Goal: Transaction & Acquisition: Purchase product/service

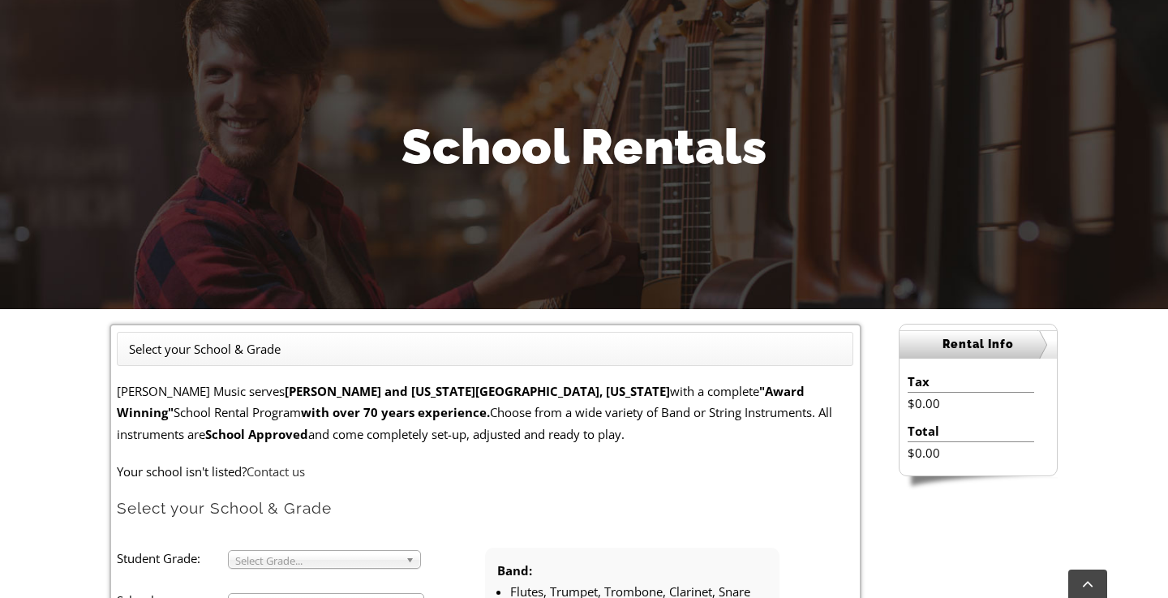
scroll to position [345, 0]
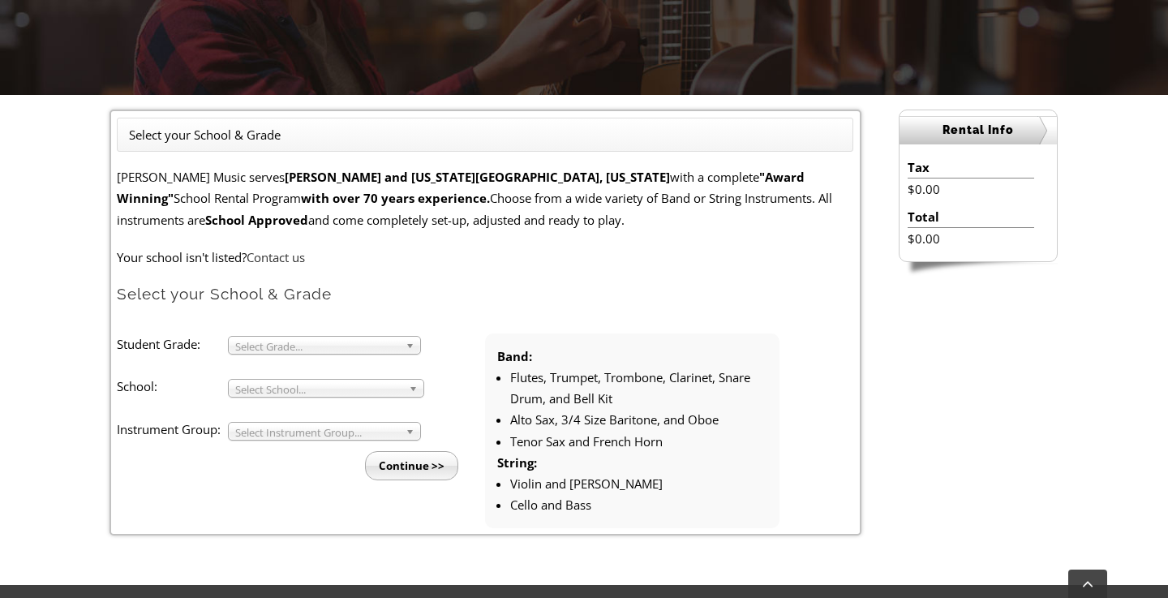
click at [254, 342] on span "Select Grade..." at bounding box center [317, 346] width 164 height 19
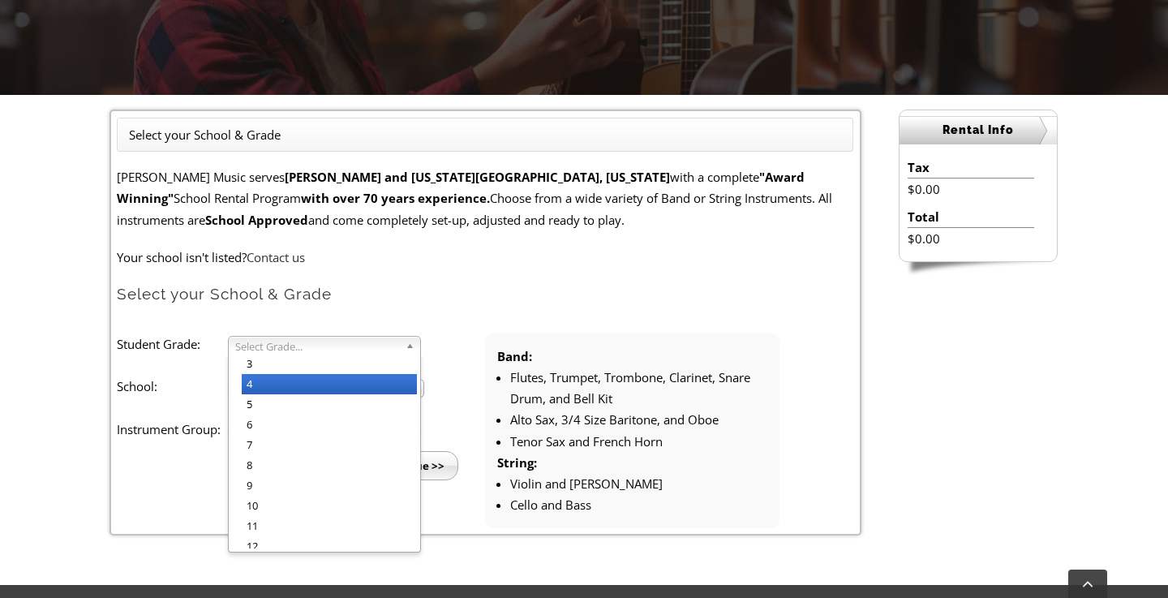
click at [253, 389] on li "4" at bounding box center [329, 384] width 175 height 20
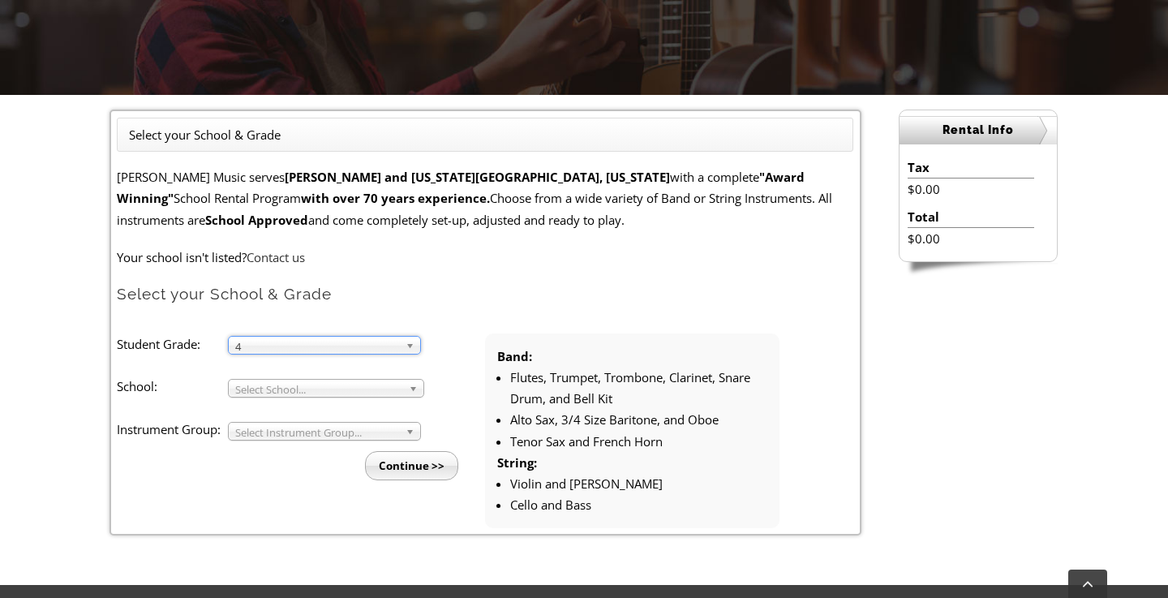
click at [247, 390] on span "Select School..." at bounding box center [318, 389] width 167 height 19
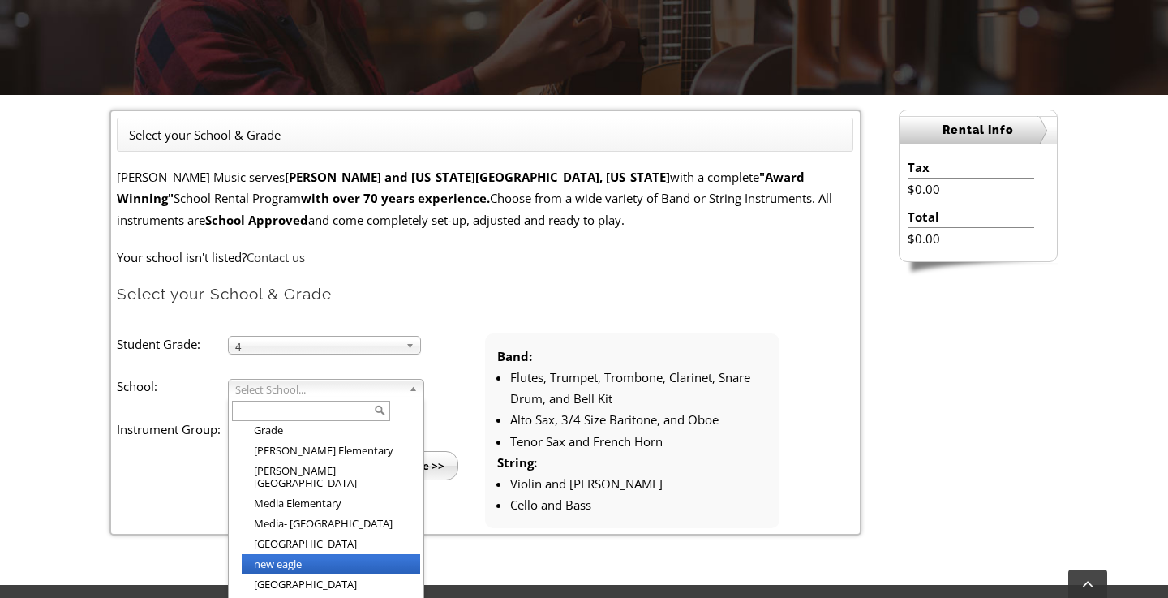
scroll to position [1716, 0]
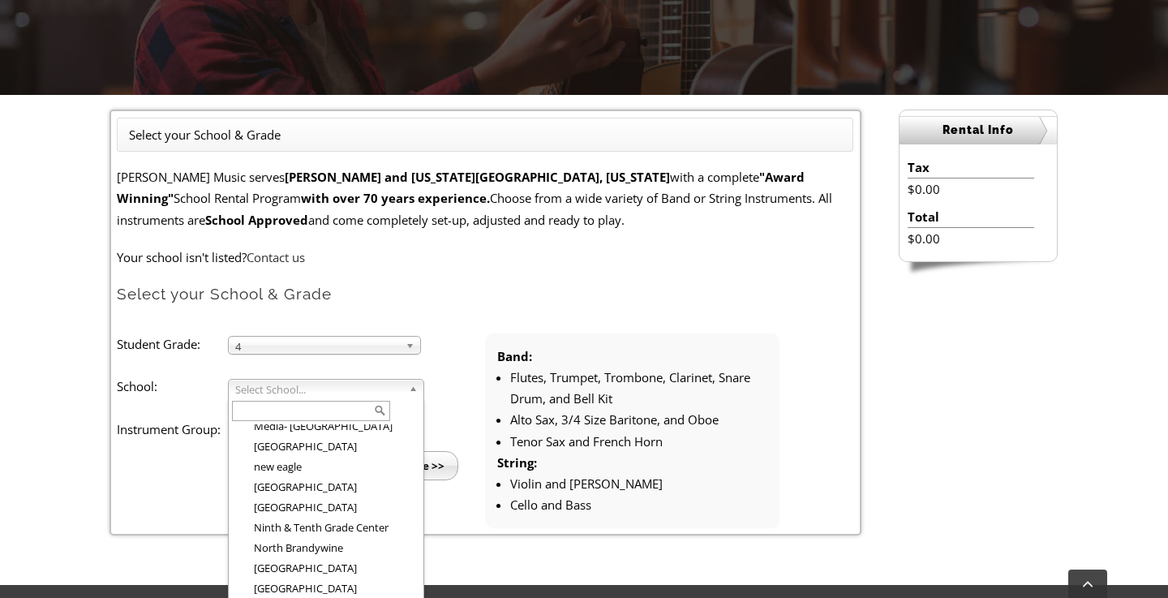
click at [266, 408] on input "text" at bounding box center [311, 411] width 158 height 20
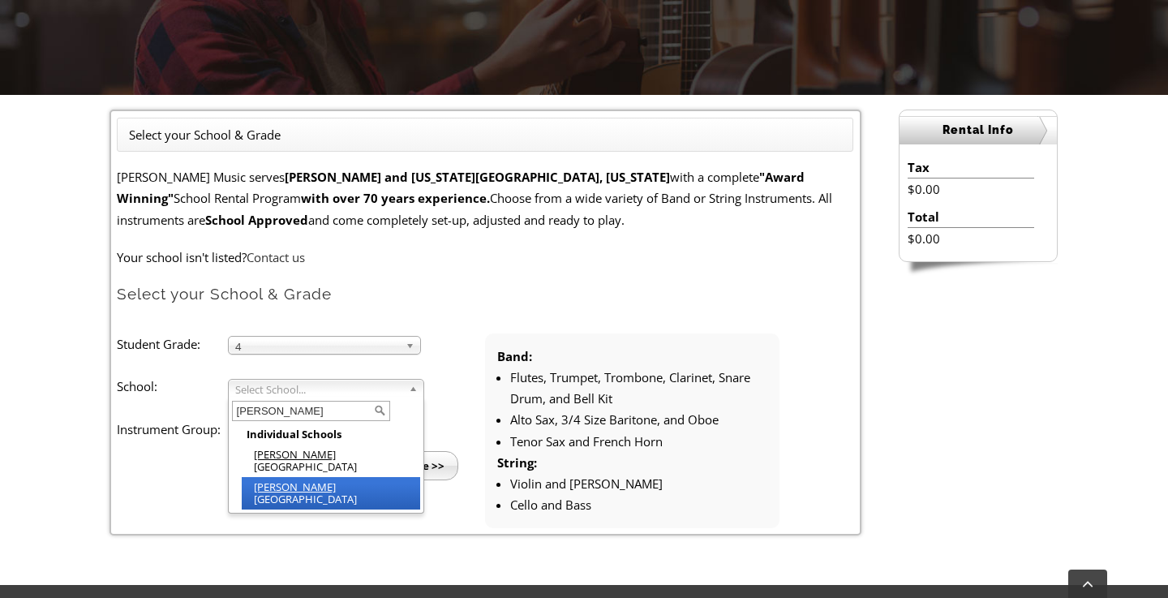
type input "glen"
click at [273, 480] on em "Glen" at bounding box center [295, 487] width 82 height 15
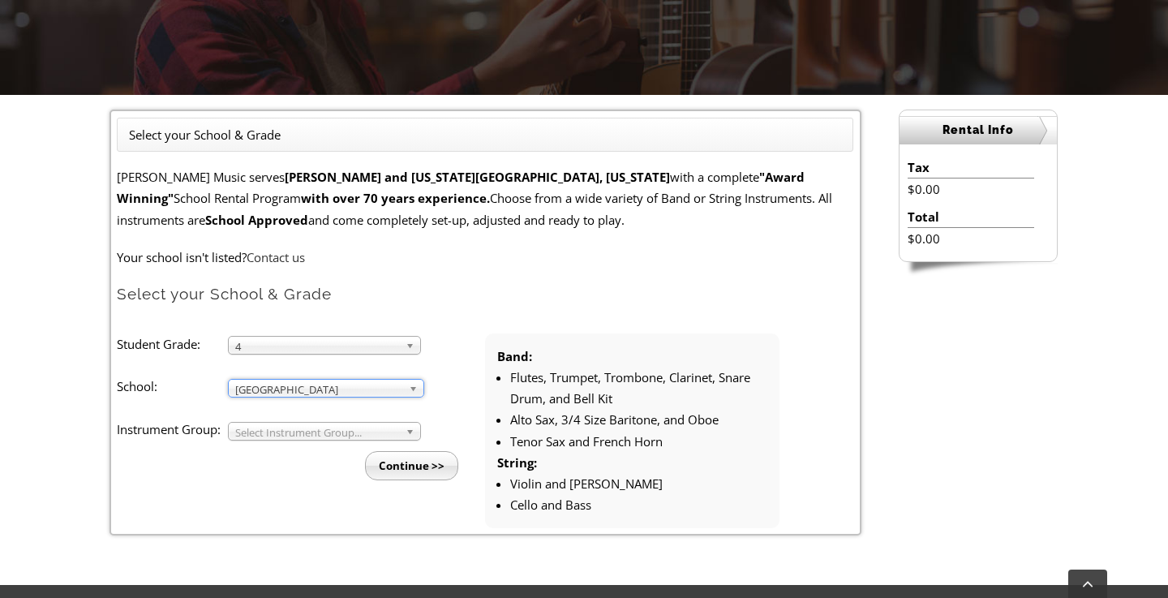
click at [243, 432] on span "Select Instrument Group..." at bounding box center [317, 432] width 164 height 19
click at [247, 465] on li "Strings" at bounding box center [329, 470] width 175 height 20
click at [254, 436] on span "Strings" at bounding box center [317, 432] width 164 height 19
click at [254, 443] on li "Band" at bounding box center [329, 450] width 175 height 20
click at [402, 459] on input "Continue >>" at bounding box center [411, 465] width 93 height 29
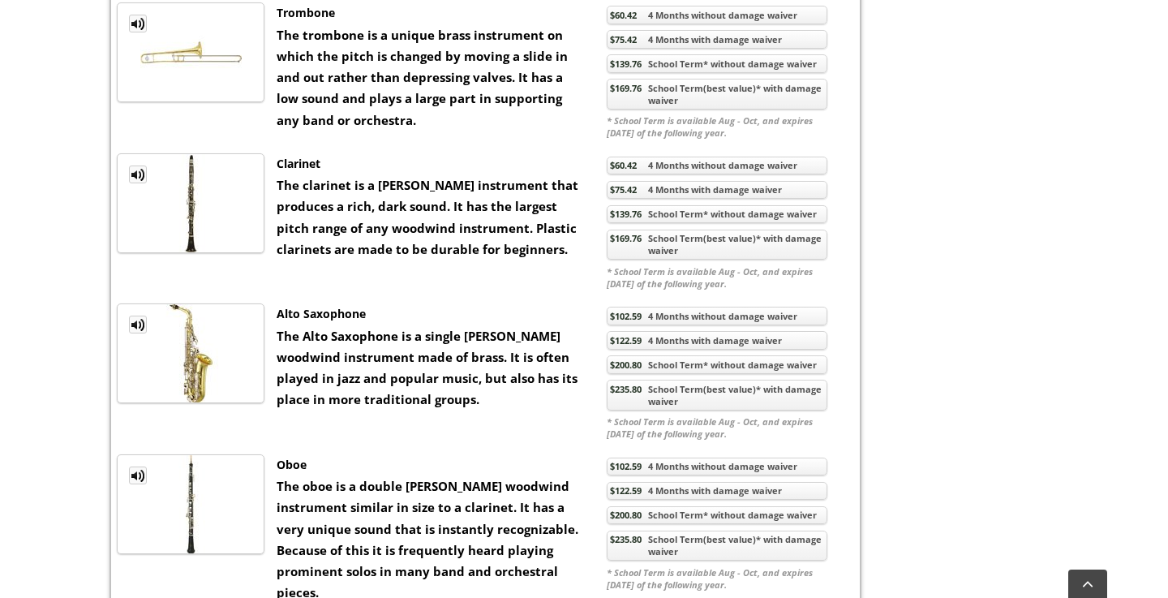
scroll to position [1289, 0]
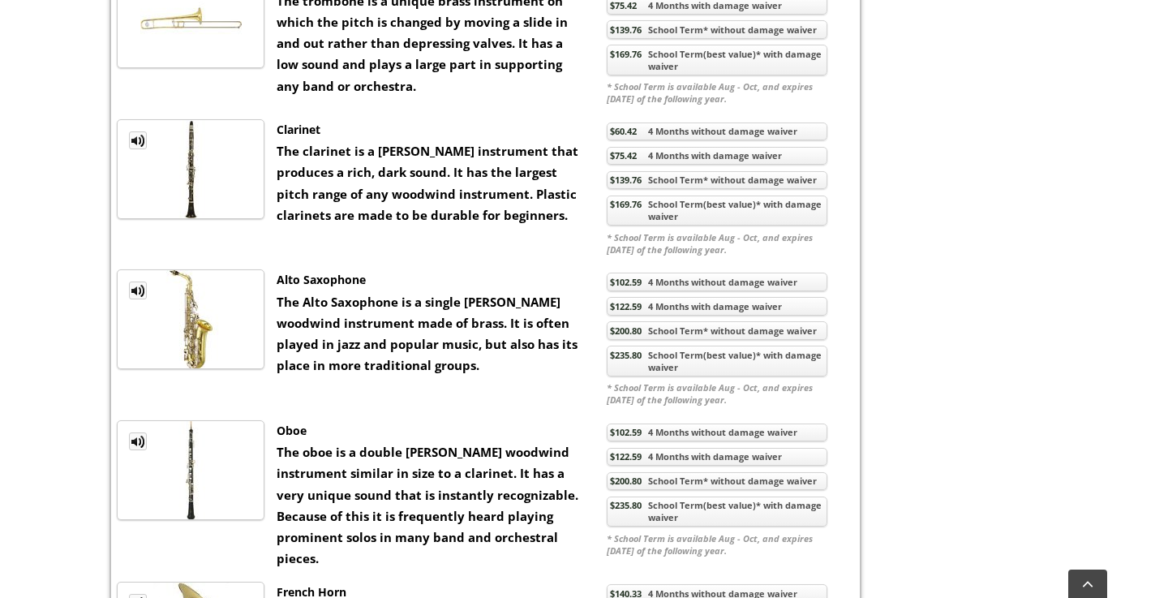
click at [661, 376] on link "$235.80 School Term(best value)* with damage waiver" at bounding box center [717, 361] width 221 height 31
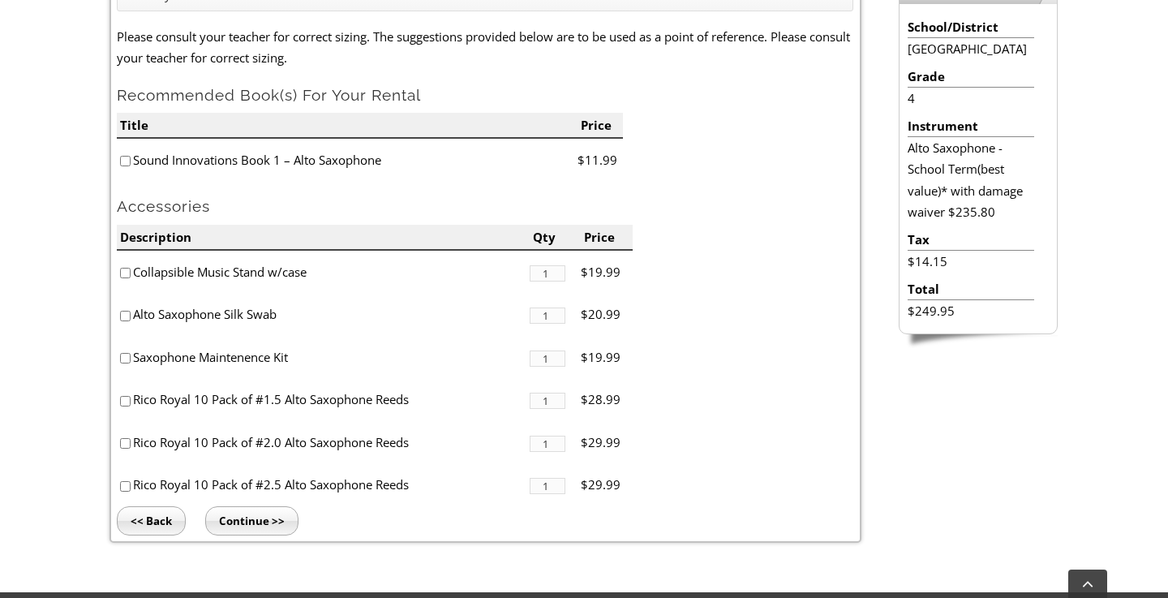
scroll to position [488, 0]
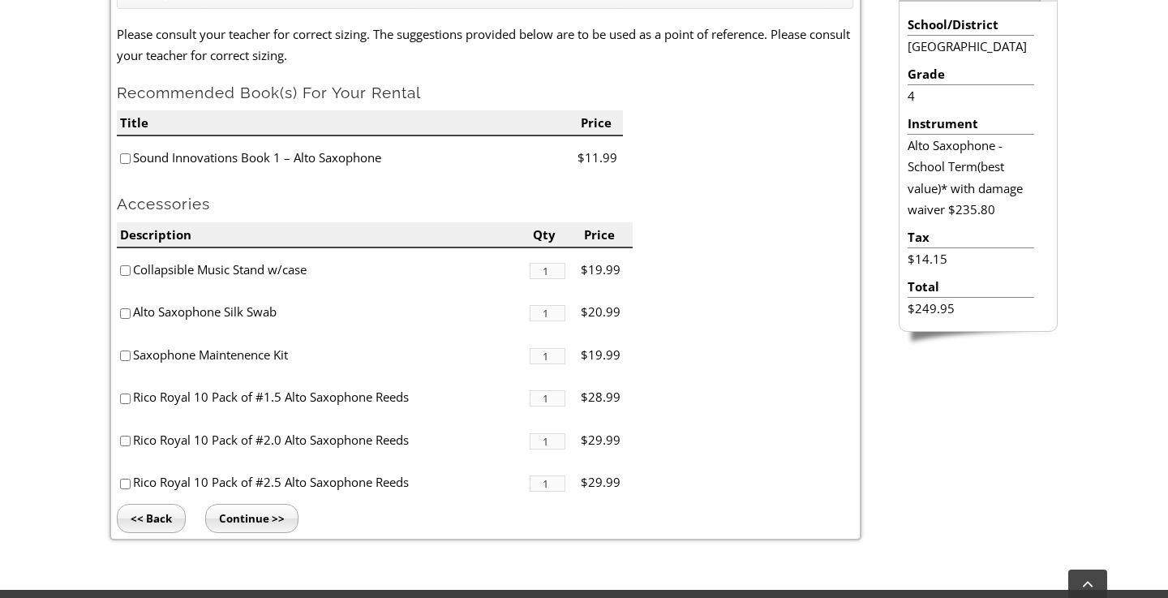
click at [123, 159] on input"] "checkbox" at bounding box center [125, 158] width 11 height 11
checkbox input"] "true"
click at [121, 264] on li "Collapsible Music Stand w/case" at bounding box center [323, 269] width 412 height 43
click at [127, 269] on input"] "checkbox" at bounding box center [125, 270] width 11 height 11
checkbox input"] "true"
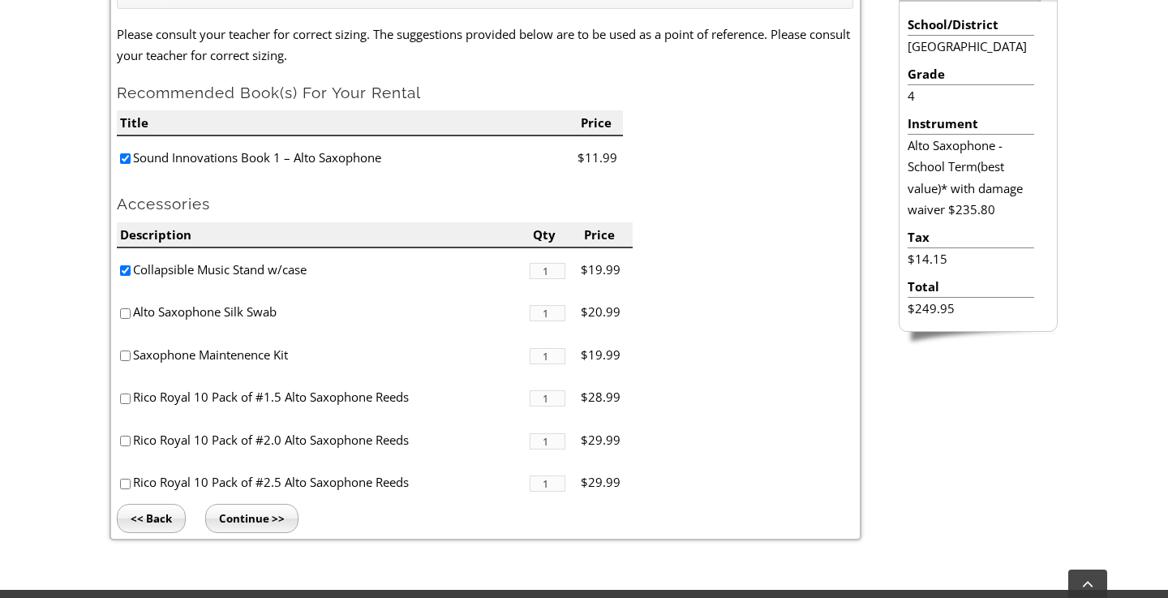
click at [127, 487] on input"] "checkbox" at bounding box center [125, 484] width 11 height 11
checkbox input"] "true"
click at [264, 523] on input "Continue >>" at bounding box center [251, 518] width 93 height 29
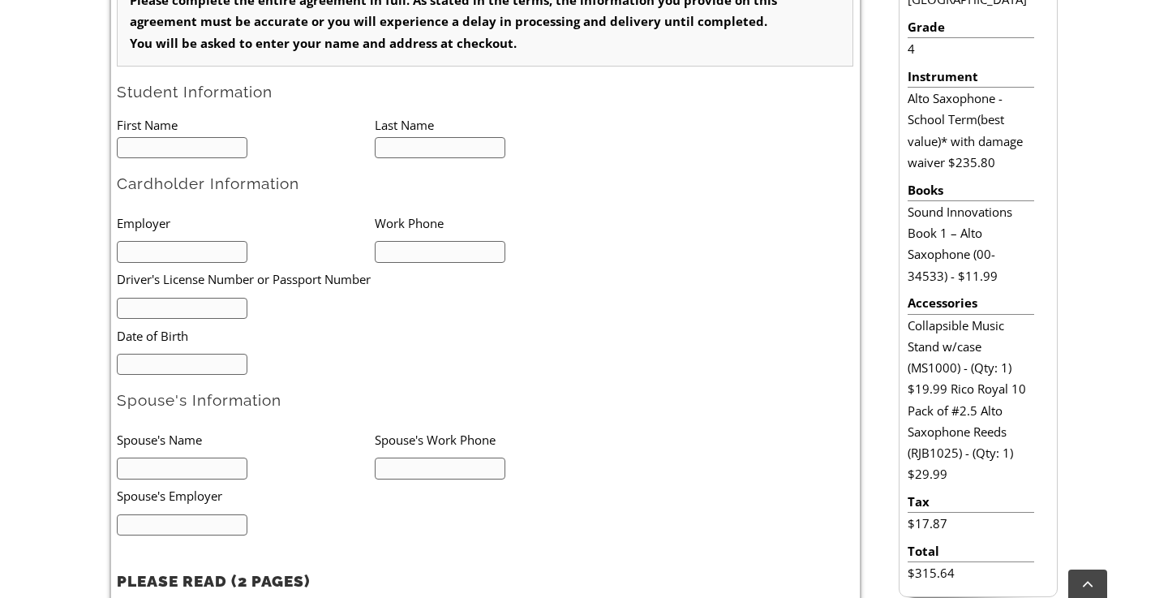
click at [174, 147] on input "text" at bounding box center [182, 148] width 131 height 22
type input "Ne"
type input "1"
type input "Neela"
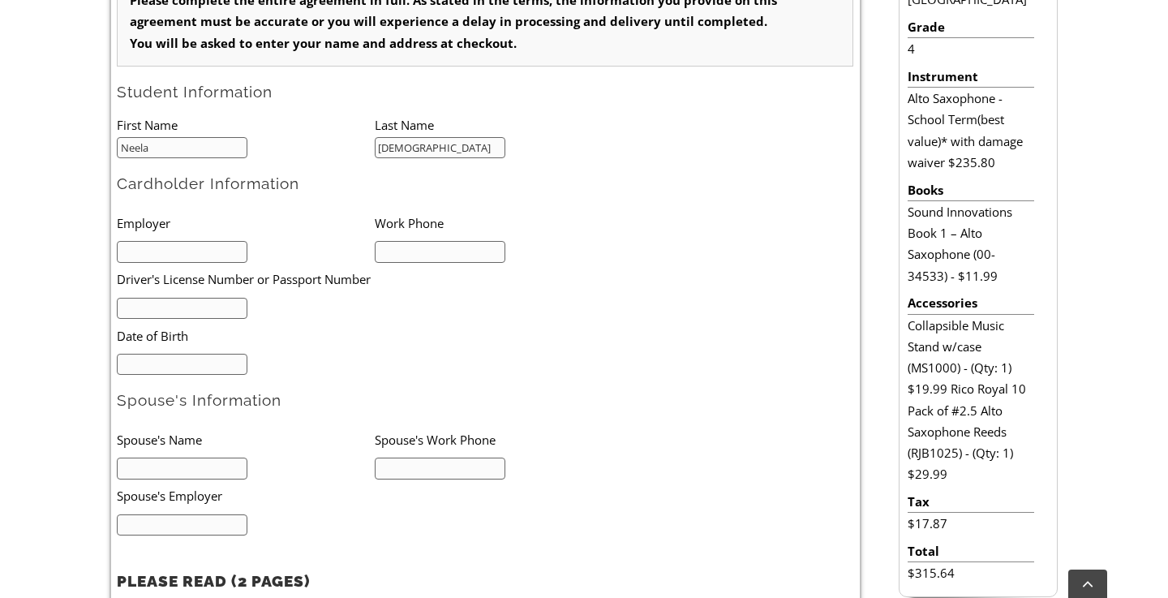
type input "Islam"
type input "University of Pennsylvania"
type input "7737711636"
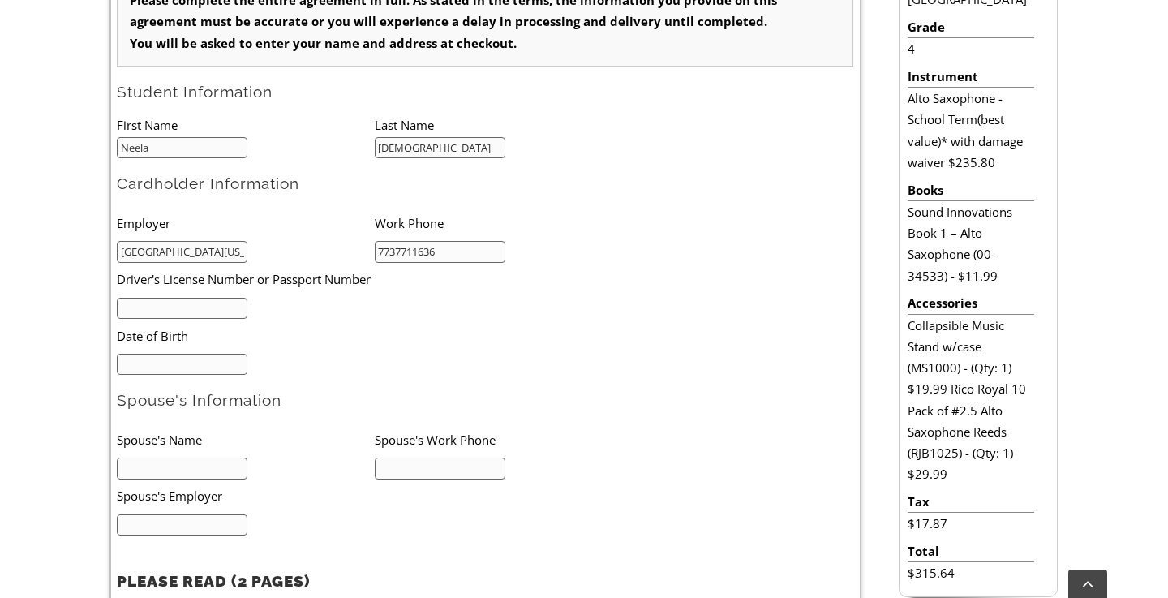
type input "3"
type input "24897036"
click at [184, 366] on input "mm/dd/yyyy" at bounding box center [182, 365] width 131 height 22
type input "05/13/1979"
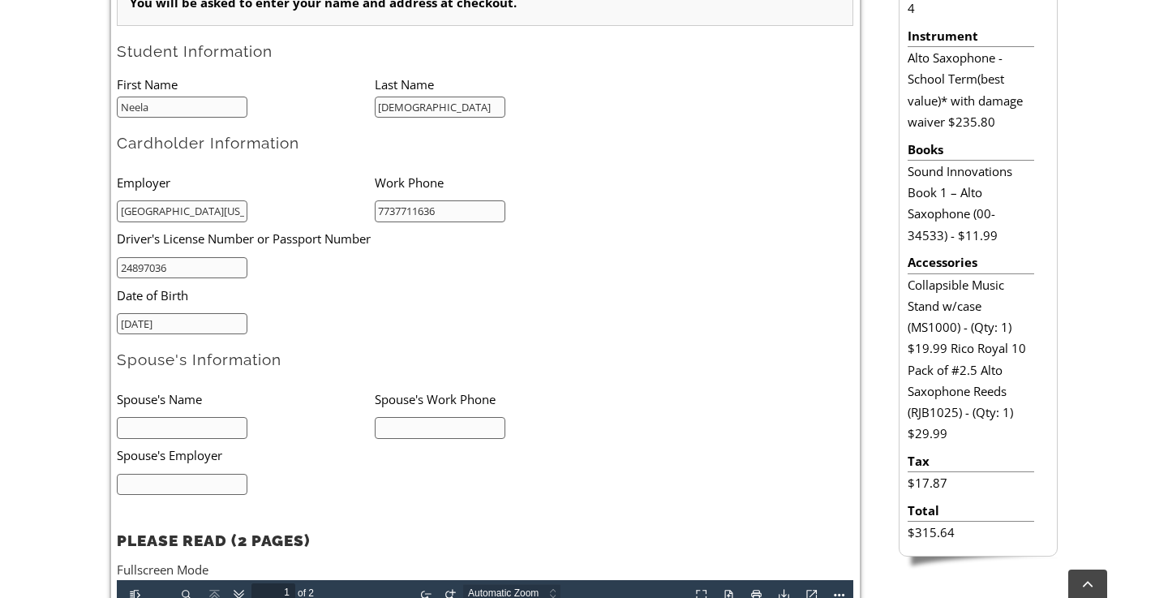
scroll to position [603, 0]
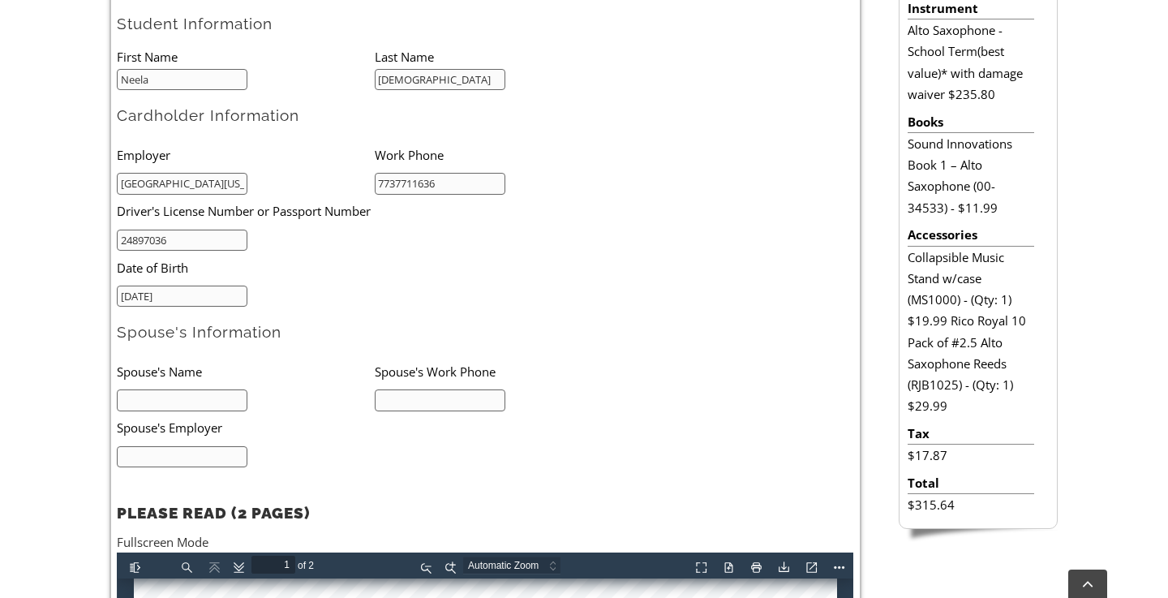
click at [138, 390] on input "text" at bounding box center [182, 400] width 131 height 22
type input "Dimitri Islam"
type input "7169139007"
click at [131, 448] on input "text" at bounding box center [182, 457] width 131 height 22
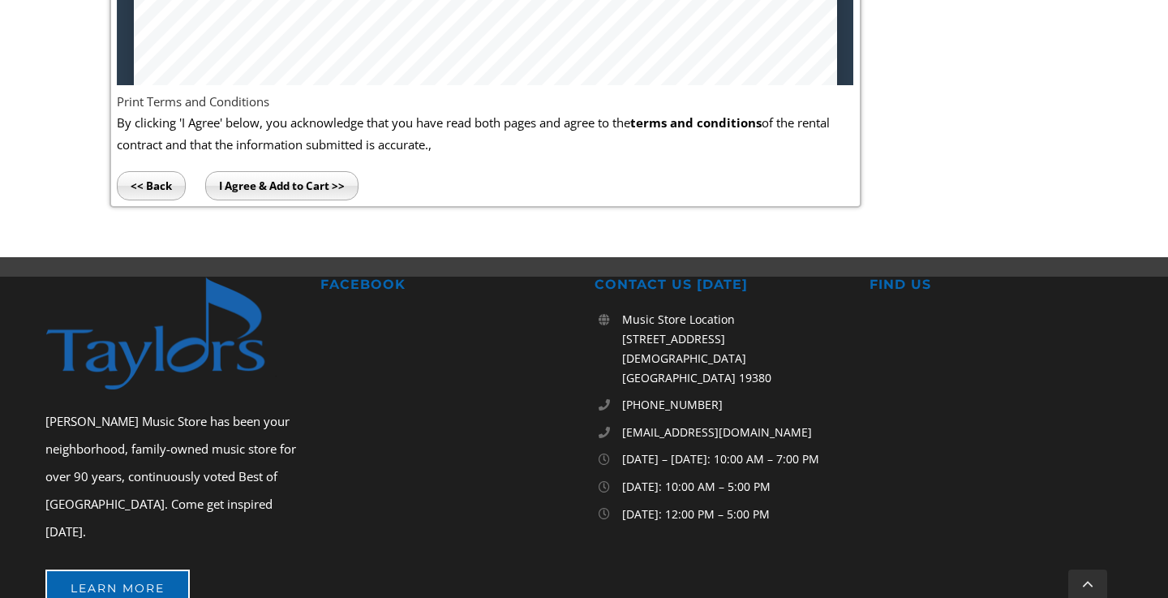
scroll to position [1340, 0]
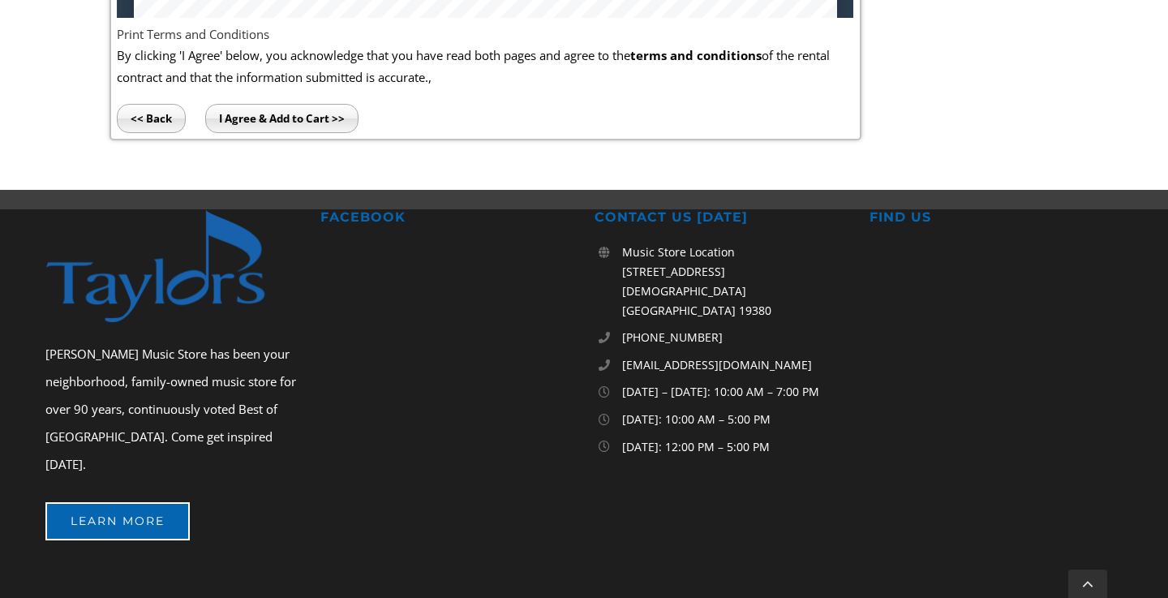
type input "University of Pennsylvania"
click at [247, 109] on input "I Agree & Add to Cart >>" at bounding box center [281, 118] width 153 height 29
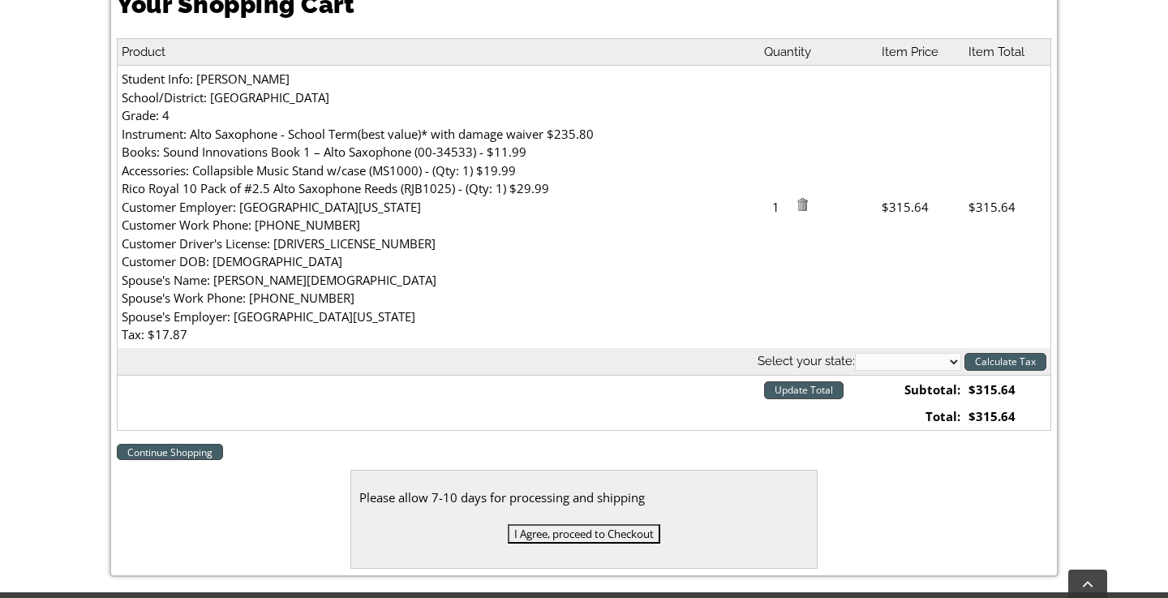
scroll to position [496, 0]
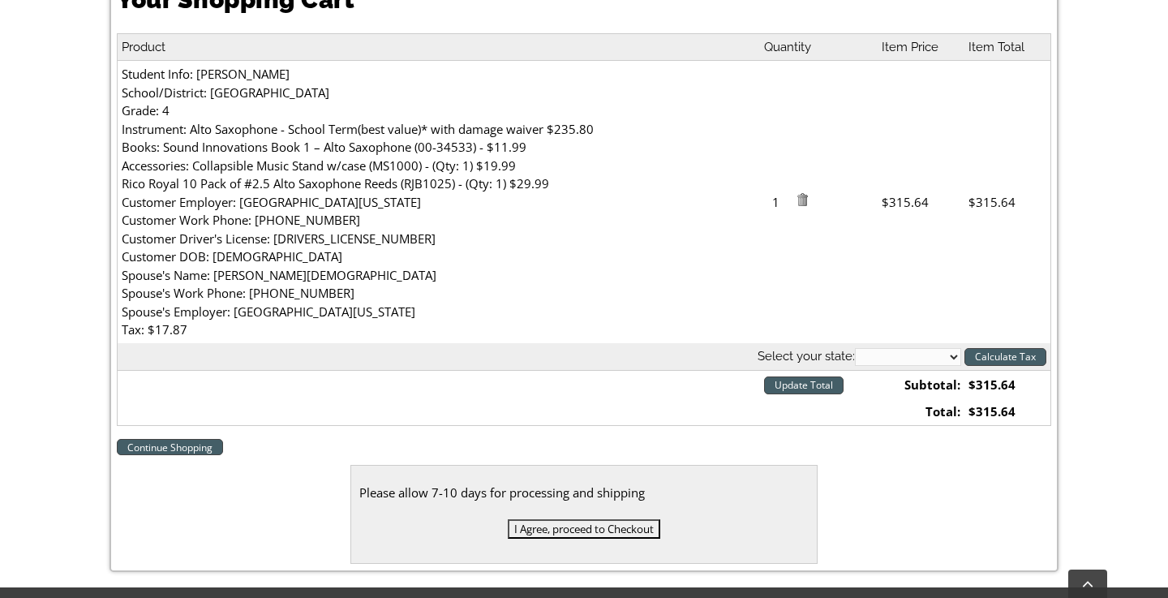
click at [923, 363] on select "[US_STATE] [US_STATE] [US_STATE] [US_STATE] [US_STATE] [US_STATE] [US_STATE] [U…" at bounding box center [908, 357] width 106 height 18
select select "PA"
click at [987, 356] on input "Calculate Tax" at bounding box center [1006, 357] width 82 height 18
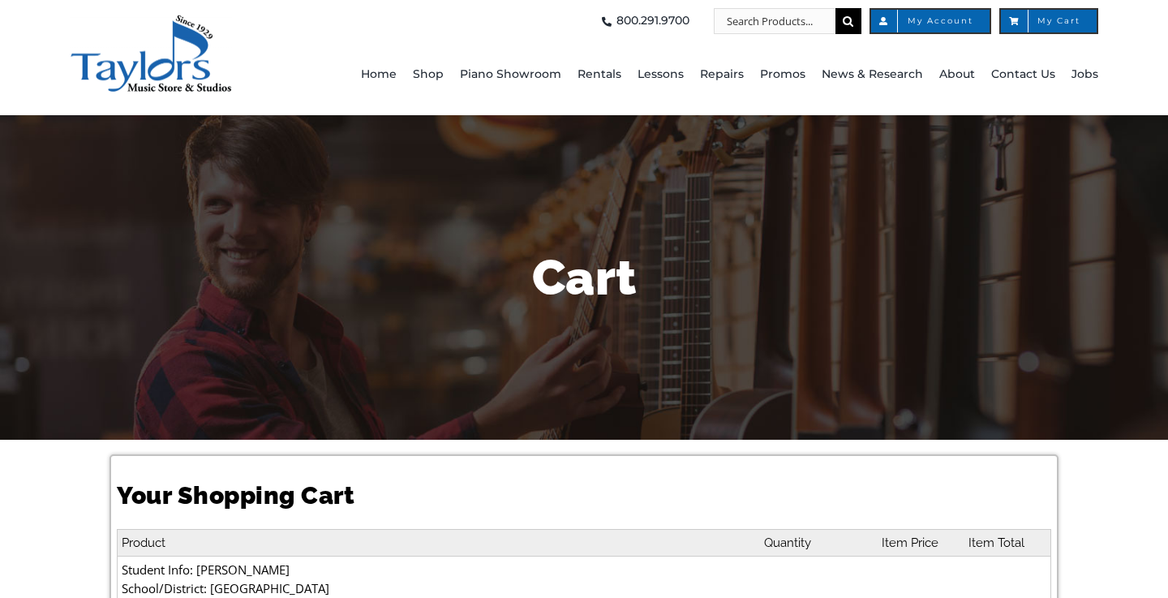
select select "PA"
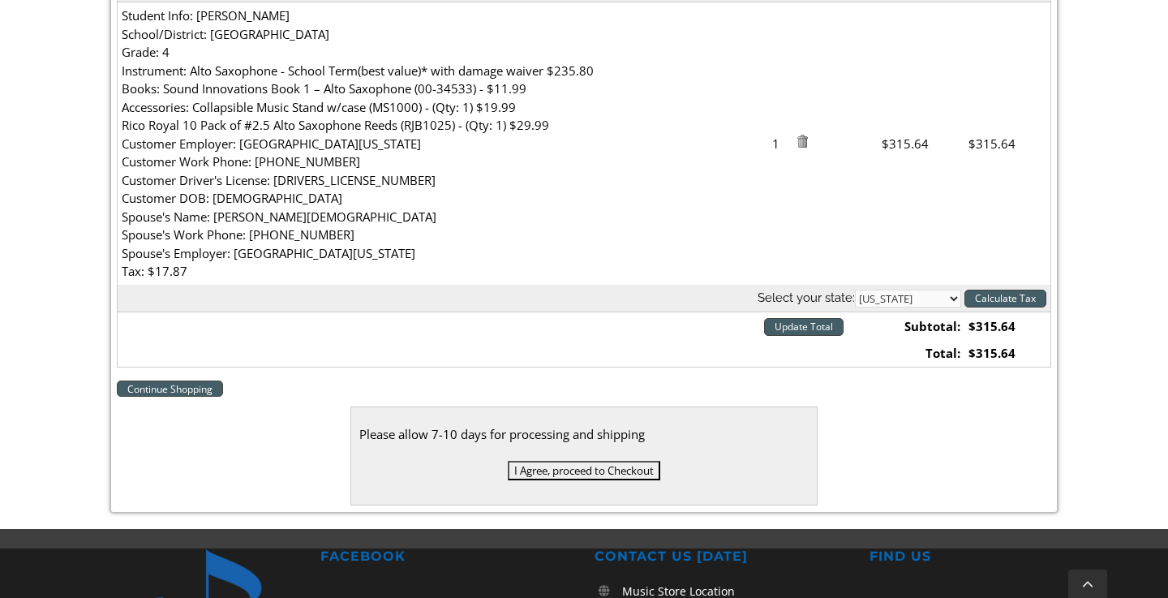
scroll to position [543, 0]
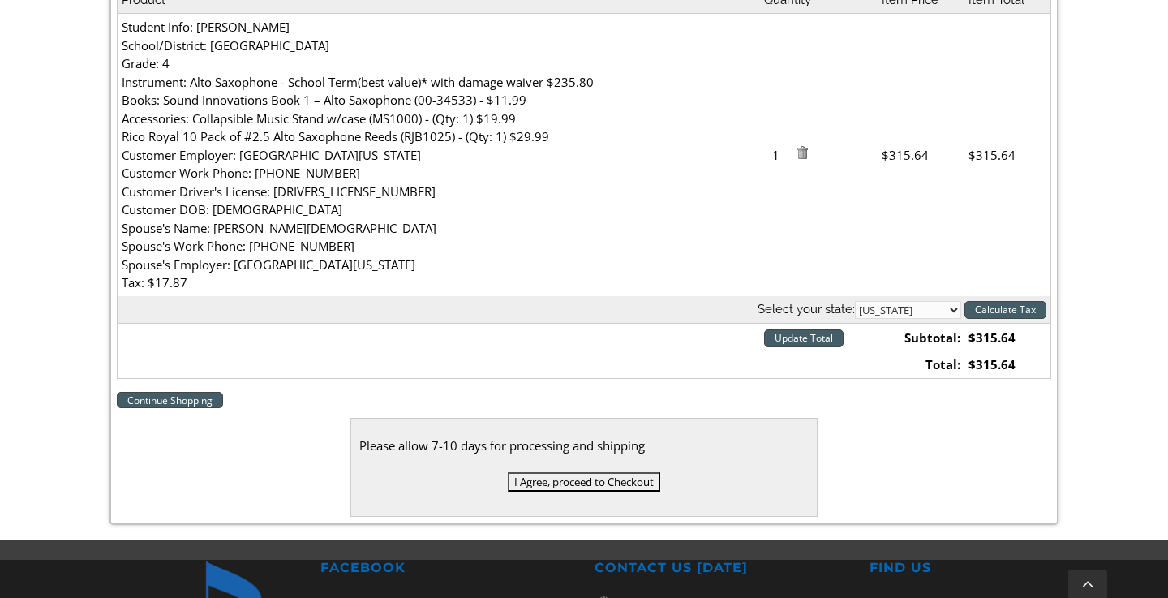
click at [548, 484] on input "I Agree, proceed to Checkout" at bounding box center [584, 481] width 153 height 19
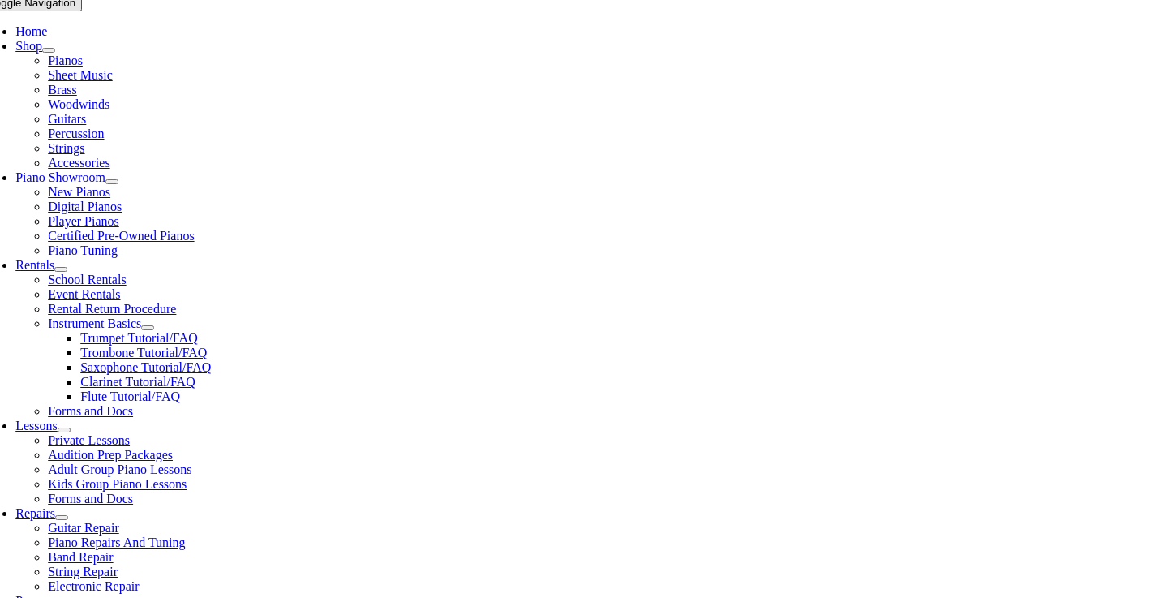
scroll to position [331, 0]
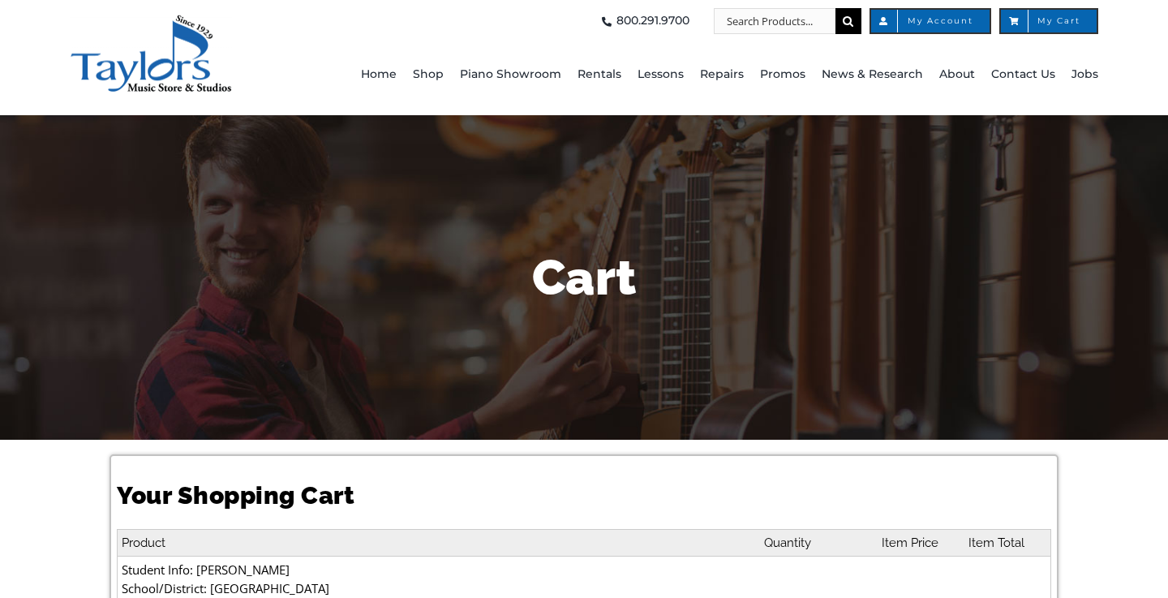
select select "PA"
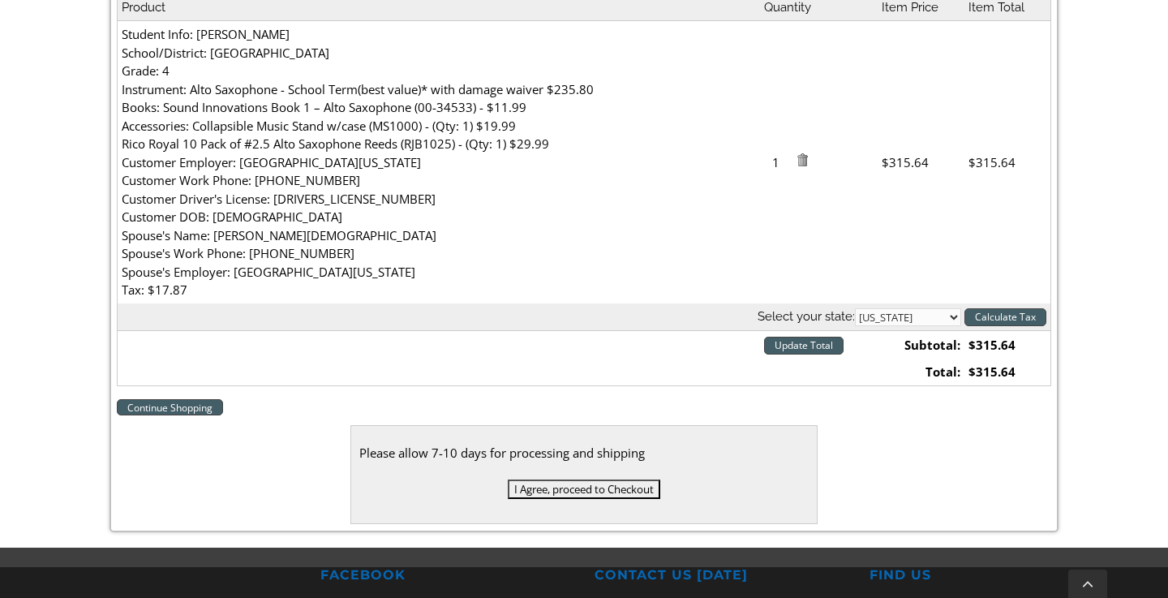
scroll to position [574, 0]
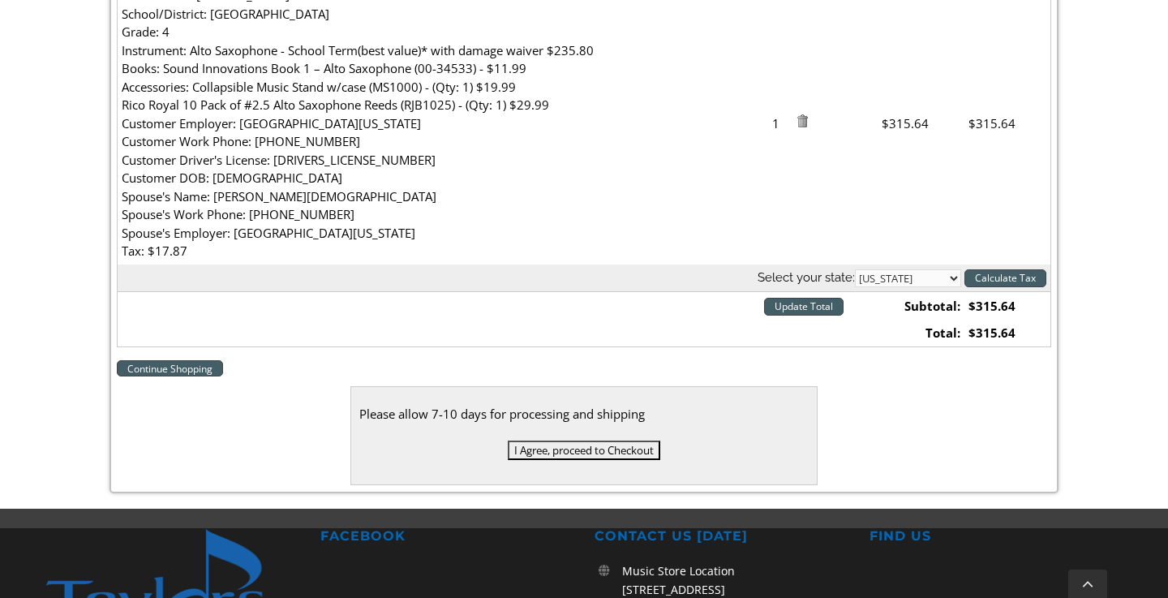
click at [515, 446] on input "I Agree, proceed to Checkout" at bounding box center [584, 450] width 153 height 19
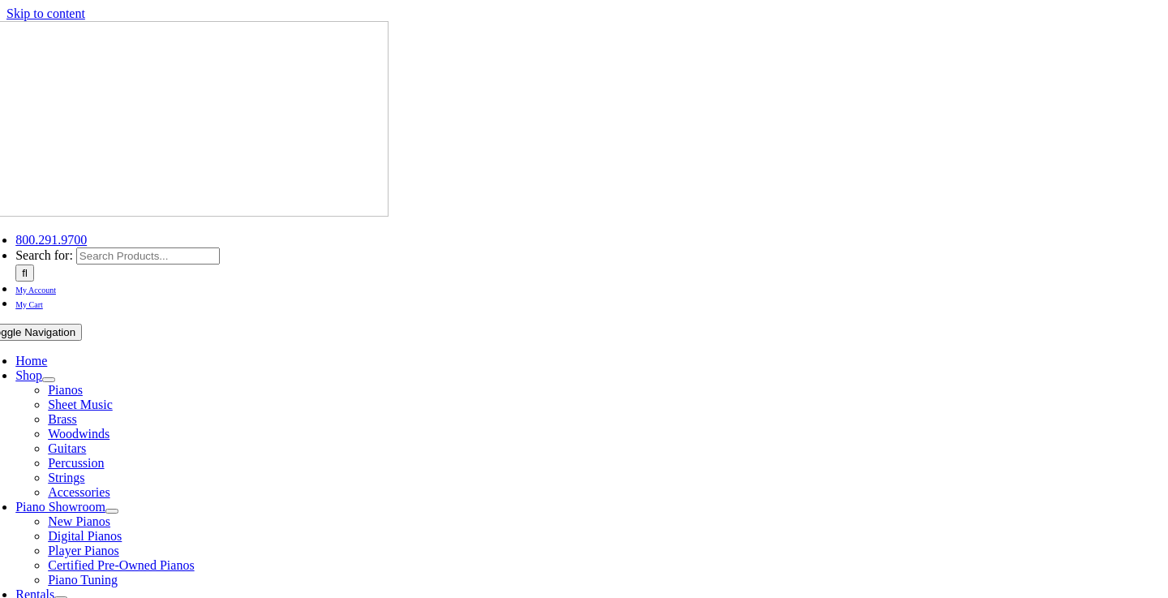
select select
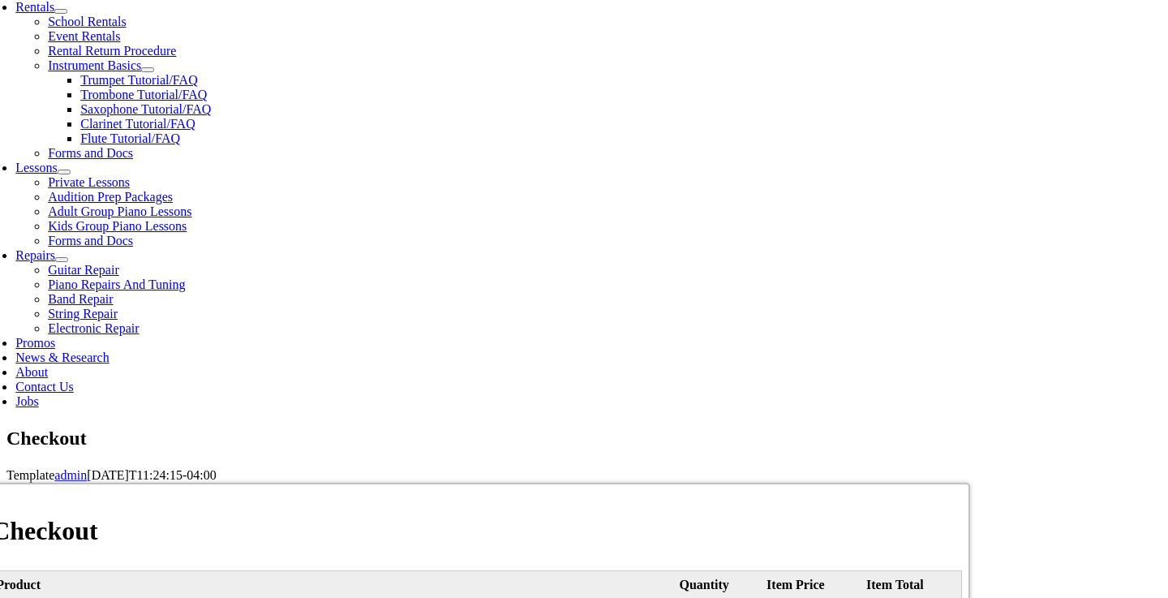
scroll to position [625, 0]
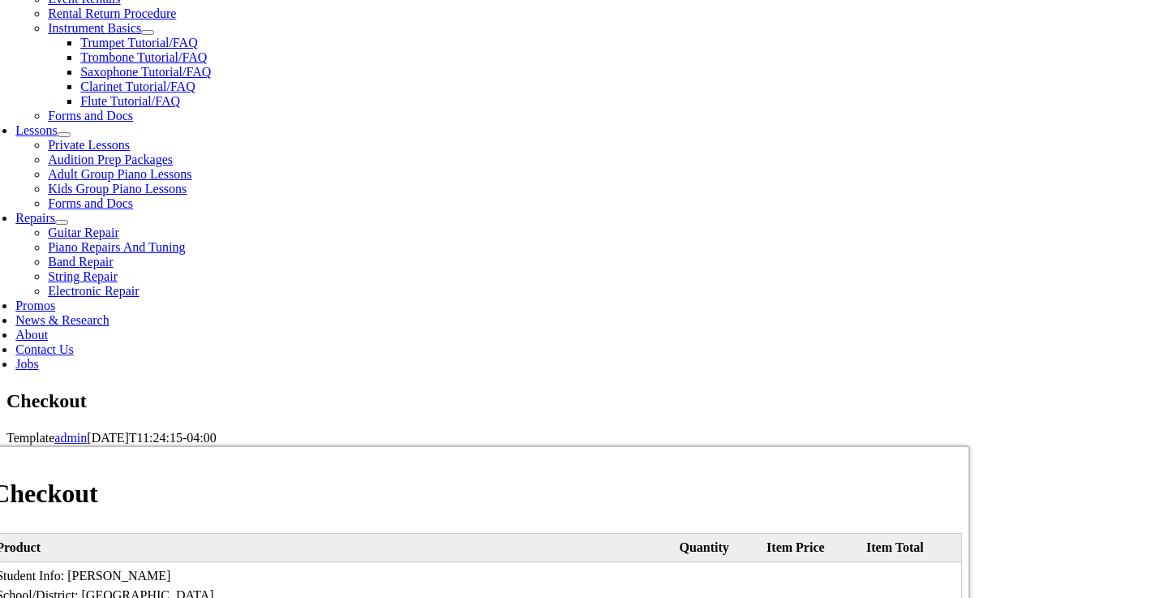
type input "Parisha"
type input "Shah"
type input "4 Overlook Circle"
type input "Media"
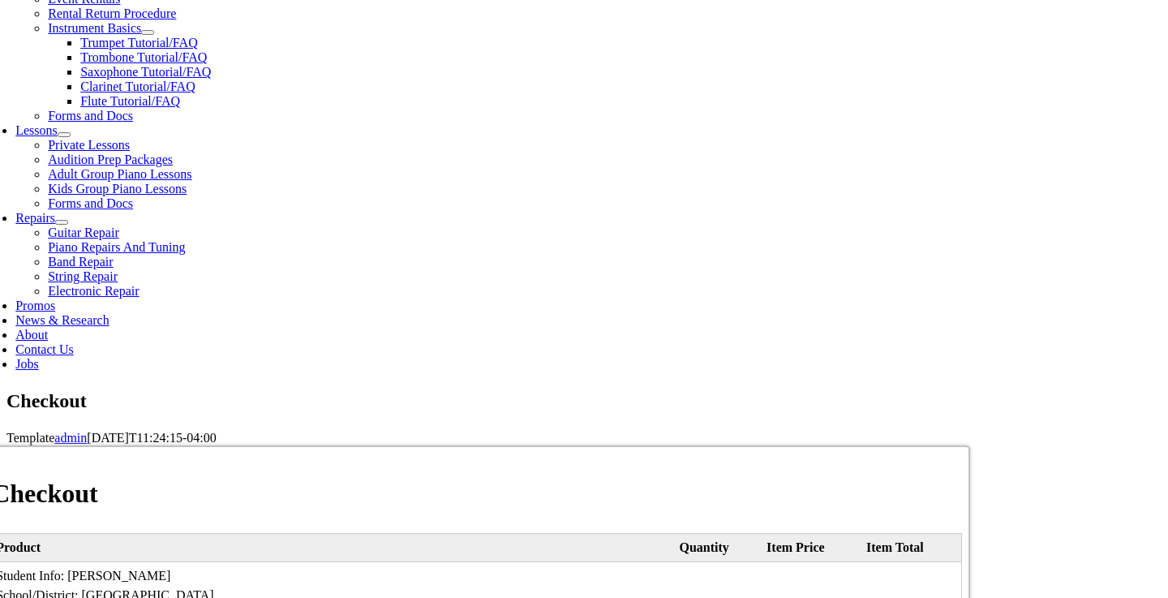
select select "PA"
type input "19063"
select select "discover"
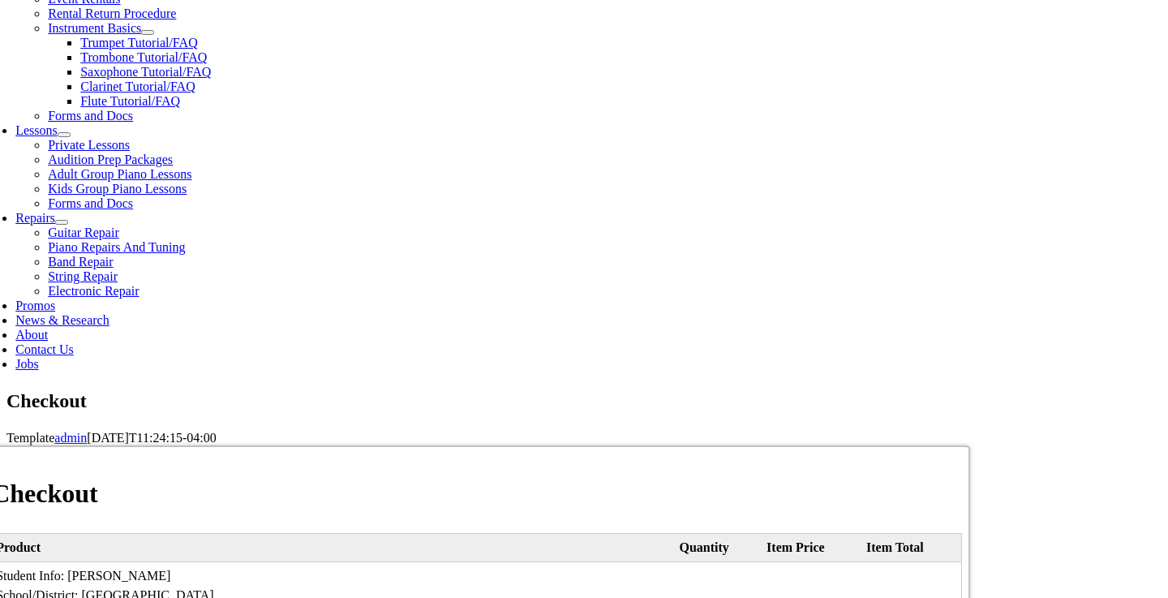
type input "6011298781919851"
select select "08"
select select "2028"
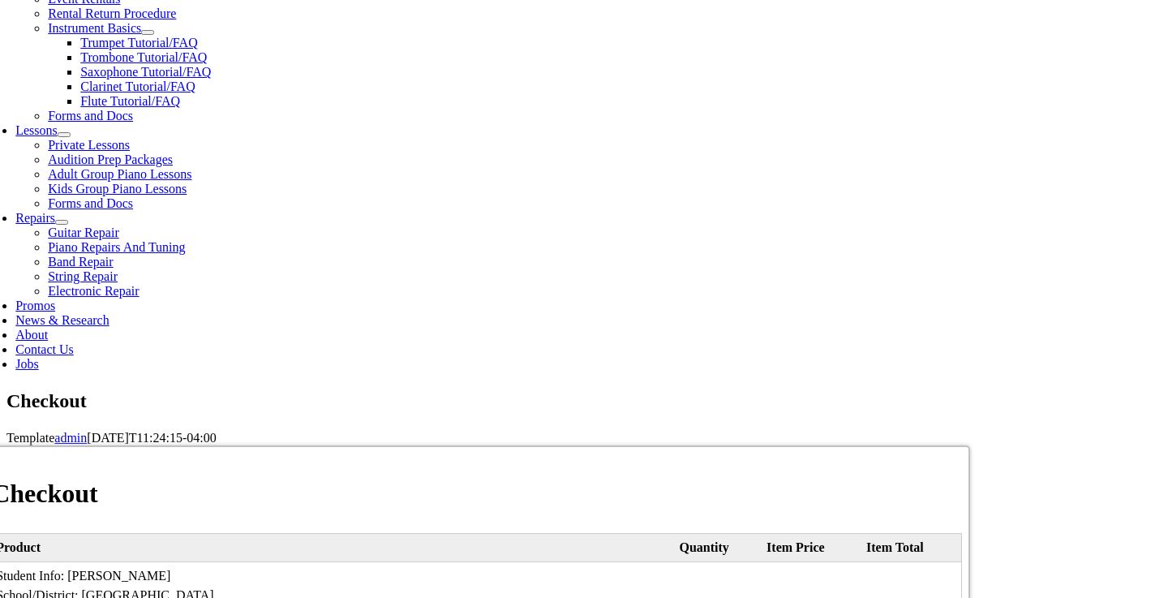
type input "553"
type input "7737711636"
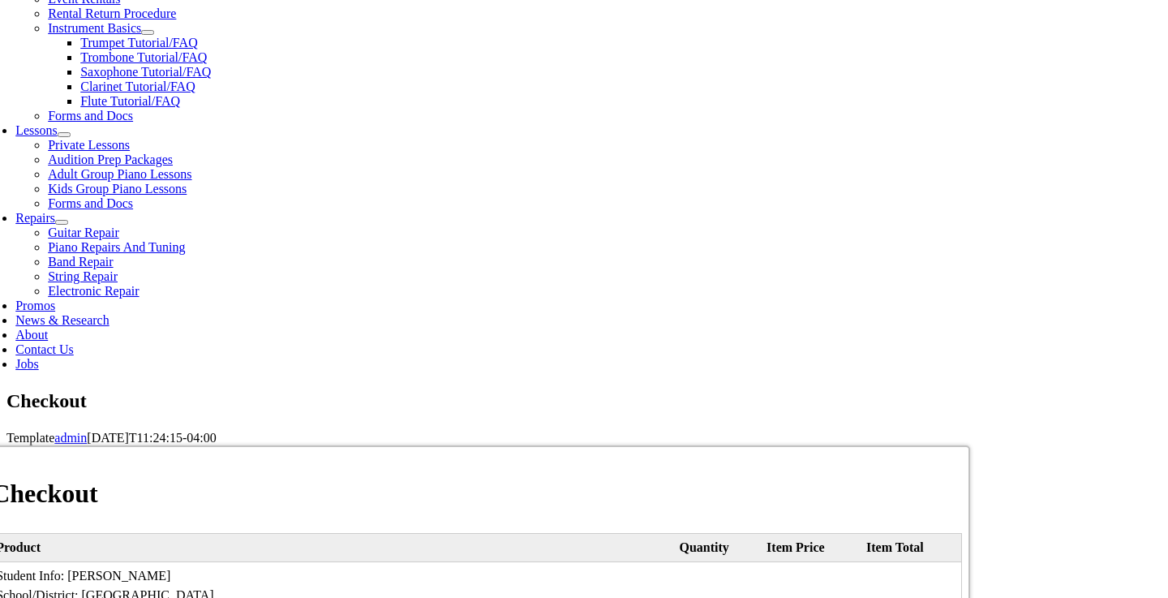
type input "shah.parisha@gmail.com"
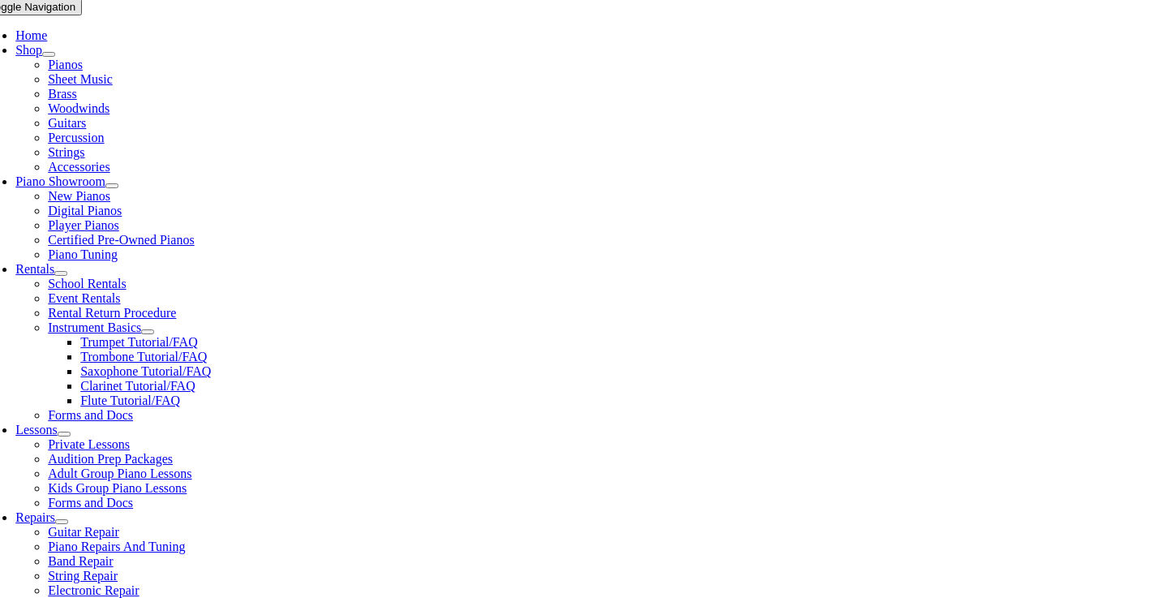
scroll to position [452, 0]
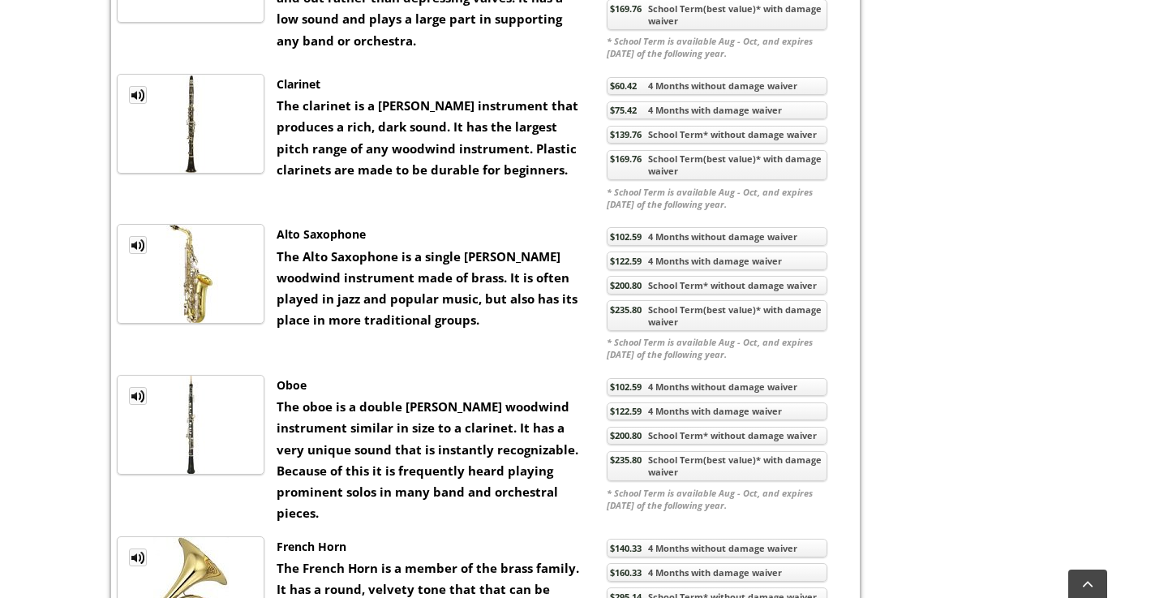
scroll to position [1336, 0]
click at [408, 362] on ul "MP3 Clip Alto Saxophone The Alto Saxophone is a single [PERSON_NAME] woodwind i…" at bounding box center [485, 292] width 737 height 139
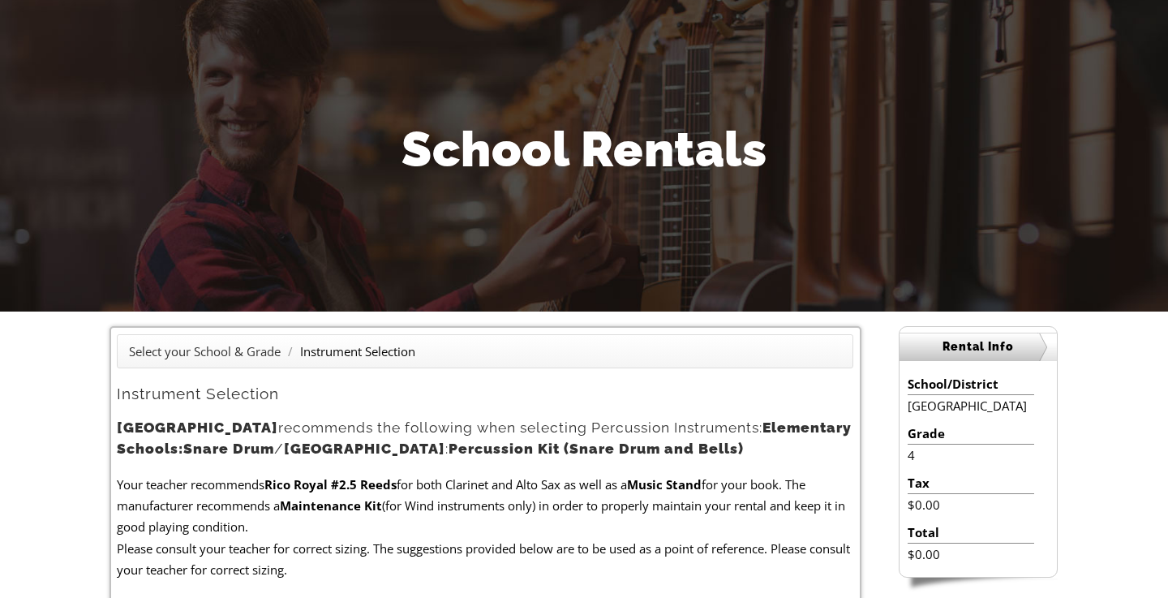
scroll to position [0, 0]
